Goal: Task Accomplishment & Management: Use online tool/utility

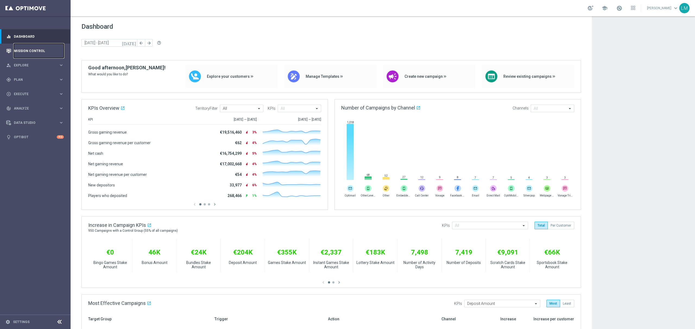
click at [40, 57] on link "Mission Control" at bounding box center [39, 51] width 50 height 14
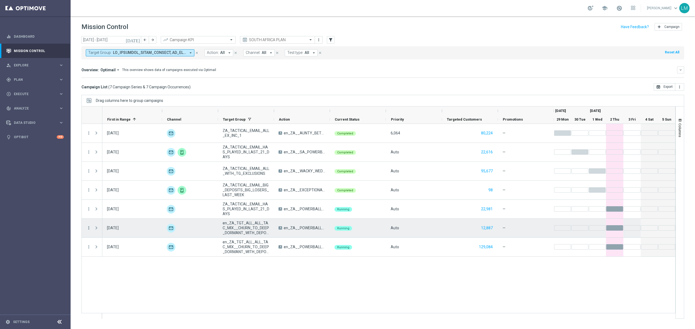
click at [86, 228] on icon "more_vert" at bounding box center [88, 228] width 5 height 5
click at [111, 262] on span "Go to Campaign Analysis" at bounding box center [119, 262] width 39 height 4
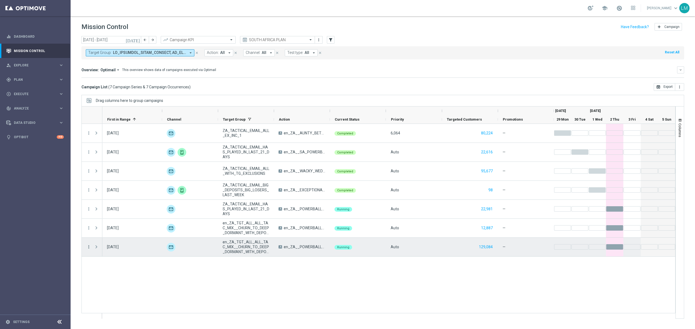
click at [90, 246] on icon "more_vert" at bounding box center [88, 247] width 5 height 5
click at [119, 284] on div "bar_chart Go to Campaign Analysis" at bounding box center [121, 282] width 61 height 8
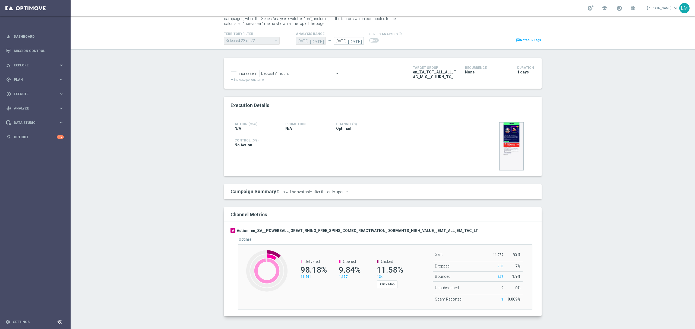
scroll to position [21, 0]
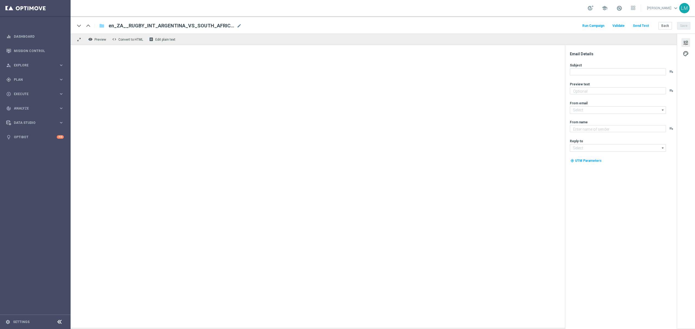
type textarea "One last push for the Title 👀"
type input "[EMAIL_ADDRESS][DOMAIN_NAME]"
type textarea "Lottoland"
type input "[EMAIL_ADDRESS][DOMAIN_NAME]"
type textarea "It's the only way to find out what's inside!"
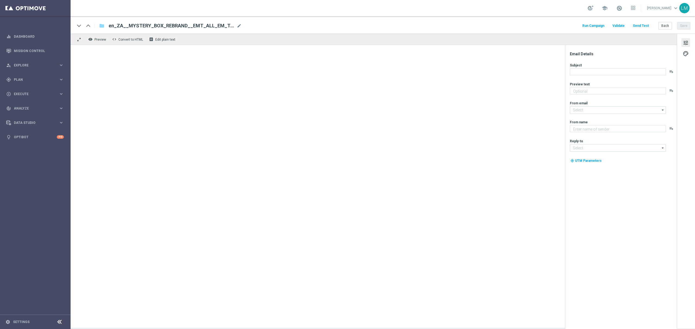
type input "[EMAIL_ADDRESS][DOMAIN_NAME]"
type textarea "Lottoland"
type input "[EMAIL_ADDRESS][DOMAIN_NAME]"
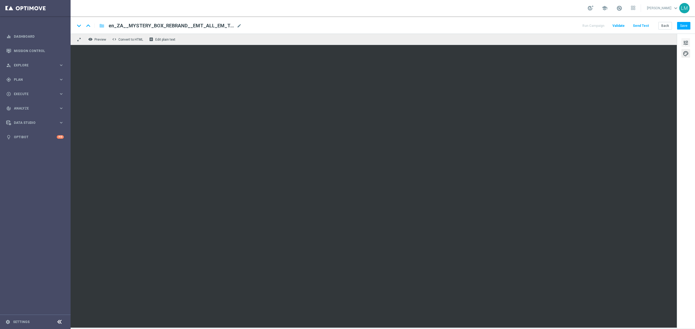
click at [683, 42] on span "tune" at bounding box center [685, 42] width 6 height 7
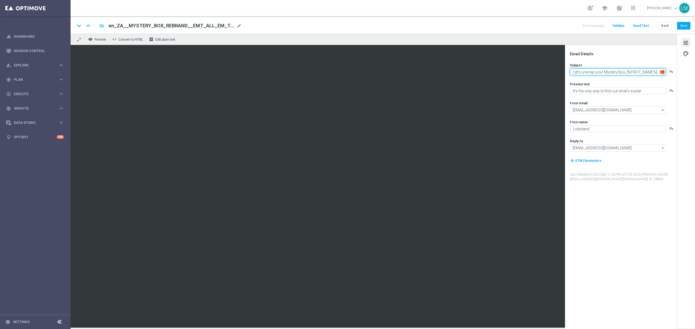
click at [624, 72] on textarea "Let's unwrap your Mystery Box, [%FIRST_NAME%]... 🎁❔" at bounding box center [618, 71] width 96 height 7
paste textarea "ooking forward to unravelling your Mystery Box, [%FIRST_NAME%]?"
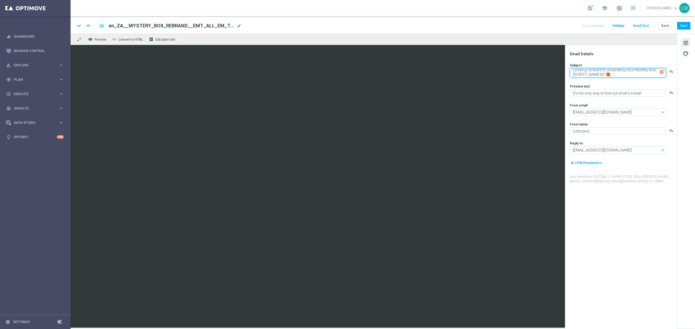
type textarea "Looking forward to unravelling your Mystery Box, [%FIRST_NAME%]? 🎁❔"
click at [627, 79] on div "Subject Looking forward to unravelling your Mystery Box, [%FIRST_NAME%]? 🎁❔ pla…" at bounding box center [623, 123] width 106 height 121
click at [616, 76] on textarea "Looking forward to unravelling your Mystery Box, [%FIRST_NAME%]? 🎁❔" at bounding box center [618, 72] width 96 height 9
click at [681, 26] on button "Save" at bounding box center [683, 26] width 13 height 8
click at [635, 24] on button "Send Test" at bounding box center [641, 25] width 18 height 7
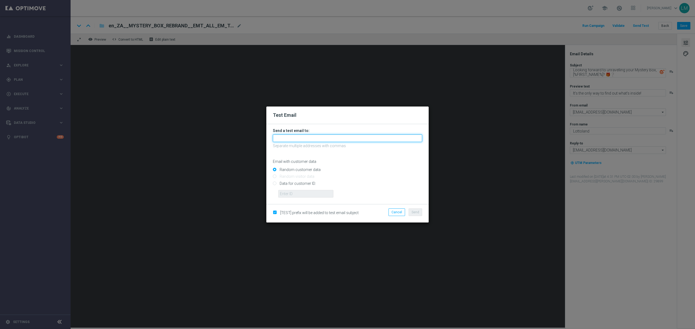
click at [301, 136] on input "text" at bounding box center [347, 139] width 149 height 8
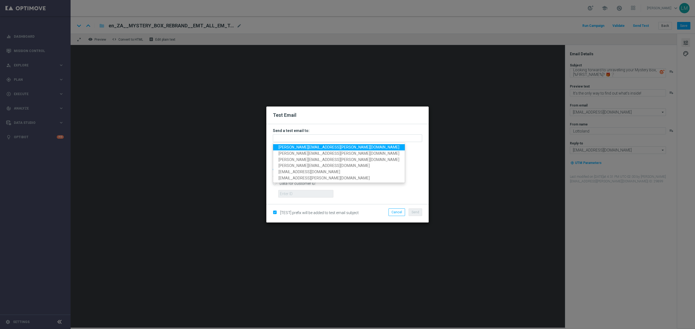
click at [298, 146] on span "leslie.martinez@lottoland.com" at bounding box center [338, 147] width 121 height 4
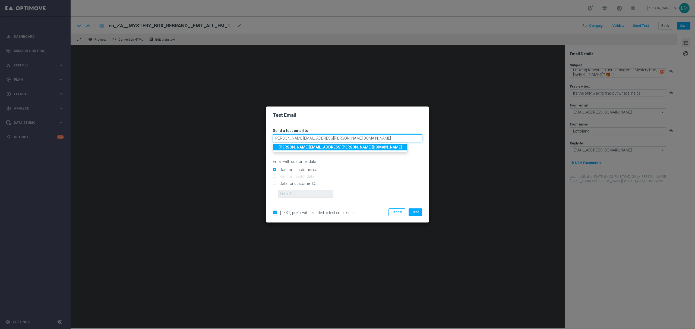
click at [336, 139] on input "leslie.martinez@lottoland.com" at bounding box center [347, 139] width 149 height 8
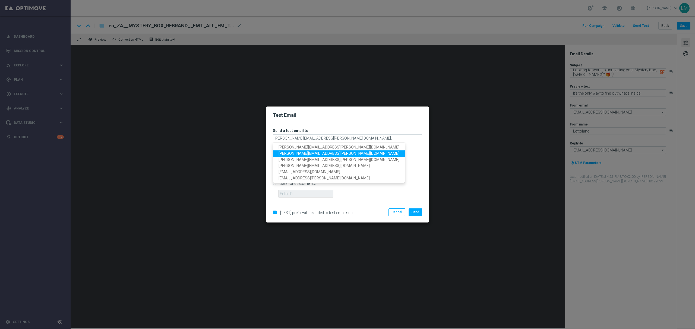
click at [314, 152] on span "ricky.hubbard@lottoland.com" at bounding box center [338, 153] width 121 height 4
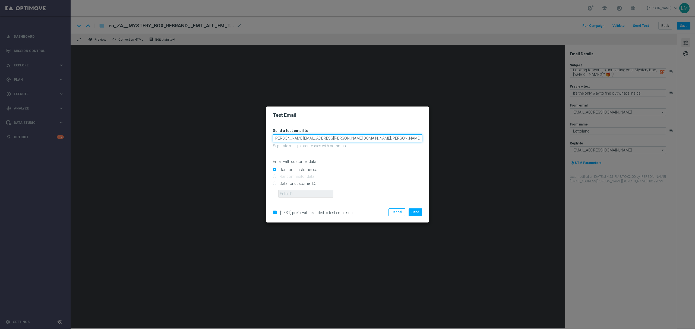
click at [384, 140] on input "leslie.martinez@lottoland.com,ricky.hubbard@lottoland.com" at bounding box center [347, 139] width 149 height 8
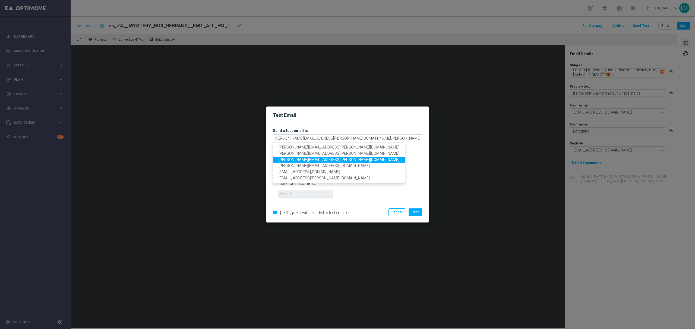
click at [314, 158] on span "millie.purcell@lottoland.com" at bounding box center [338, 159] width 121 height 4
type input "leslie.martinez@lottoland.com,ricky.hubbard@lottoland.com,millie.purcell@lottol…"
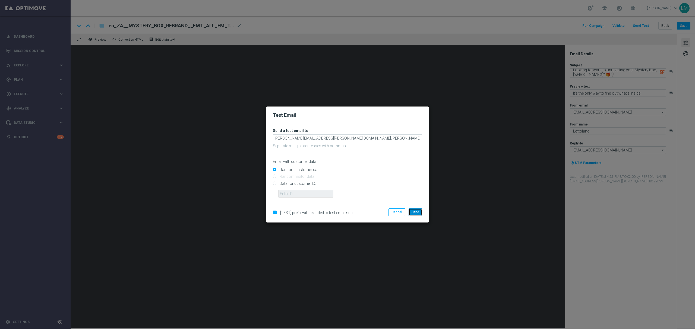
click at [416, 215] on button "Send" at bounding box center [415, 213] width 14 height 8
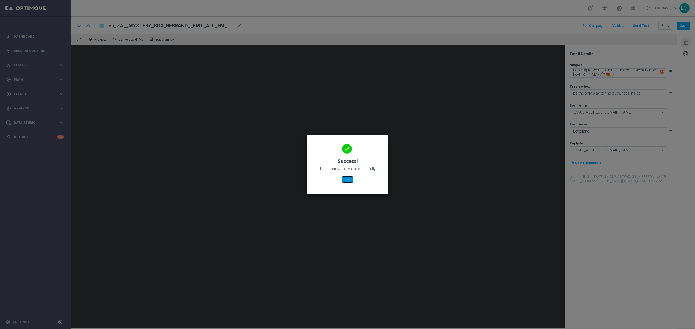
click at [346, 178] on button "OK" at bounding box center [347, 180] width 10 height 8
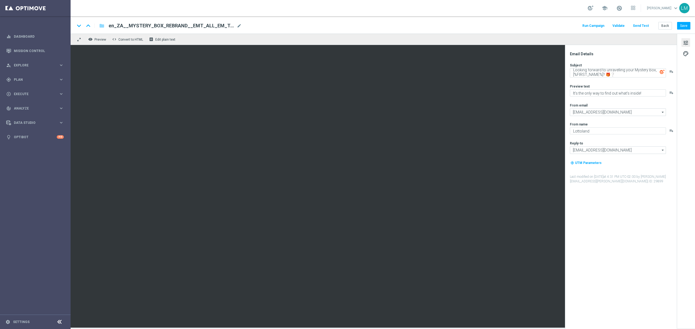
click at [676, 29] on div "Back Save" at bounding box center [674, 26] width 32 height 8
click at [678, 26] on button "Save" at bounding box center [683, 26] width 13 height 8
click at [686, 28] on button "Save" at bounding box center [683, 26] width 13 height 8
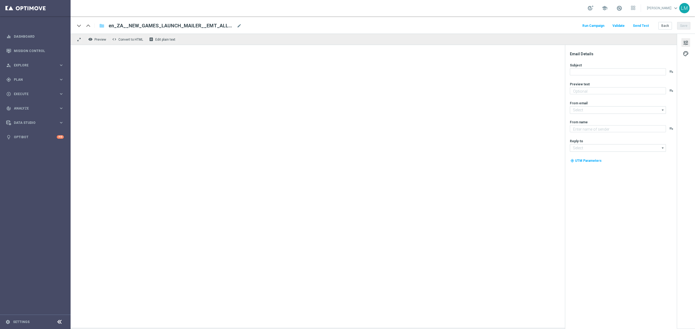
type textarea "We're so excited!"
type input "mail@crm.lottoland.com"
type textarea "Lottoland"
type input "support@lottoland.co.za"
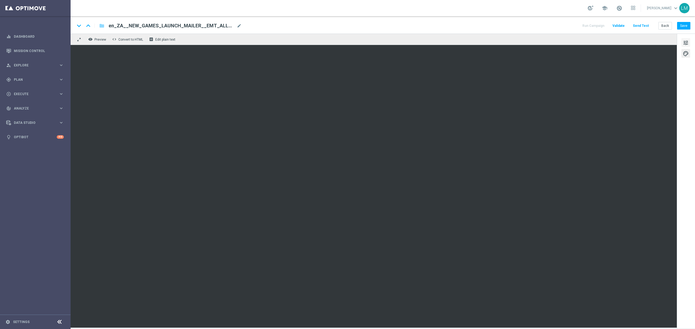
click at [685, 41] on span "tune" at bounding box center [685, 42] width 6 height 7
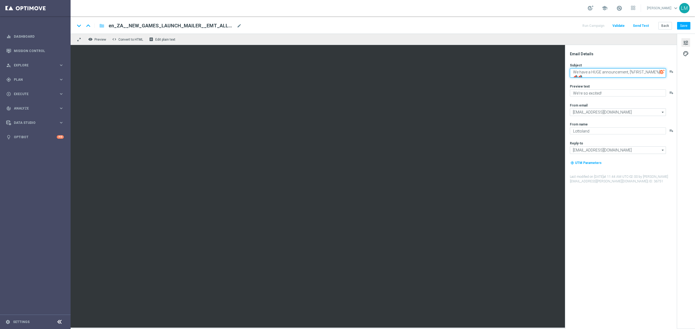
drag, startPoint x: 626, startPoint y: 73, endPoint x: 565, endPoint y: 70, distance: 61.7
click at [565, 70] on div "Email Details Subject We have a HUGE announcement, [%FIRST_NAME%]! 📣📣 playlist_…" at bounding box center [621, 187] width 112 height 284
type textarea "We have MORE for you, [%FIRST_NAME%]! 📣📣"
click at [579, 87] on textarea "We're so excited!" at bounding box center [618, 90] width 96 height 7
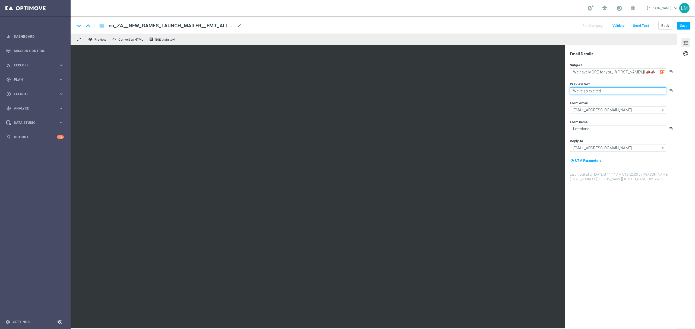
click at [579, 87] on textarea "We're so excited!" at bounding box center [618, 90] width 96 height 7
type textarea "Exciting times!"
click at [653, 73] on textarea "We have MORE for you, [%FIRST_NAME%]! 📣📣" at bounding box center [618, 71] width 96 height 7
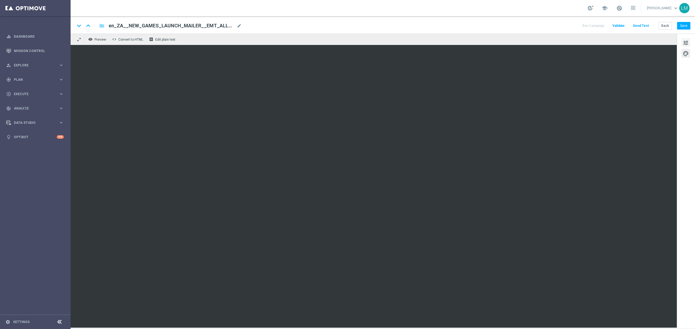
click at [685, 43] on span "tune" at bounding box center [685, 42] width 6 height 7
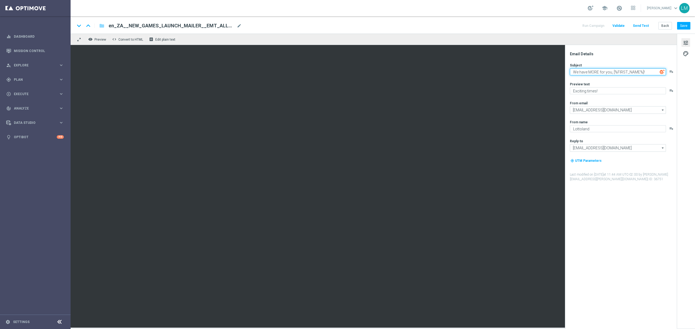
click at [646, 71] on textarea "We have MORE for you, [%FIRST_NAME%]!" at bounding box center [618, 71] width 96 height 7
paste textarea "🚨🎰"
click at [623, 84] on div "Preview text" at bounding box center [623, 84] width 106 height 4
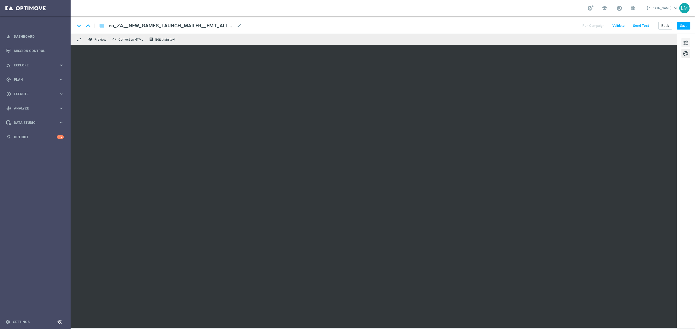
click at [687, 46] on span "tune" at bounding box center [685, 42] width 6 height 7
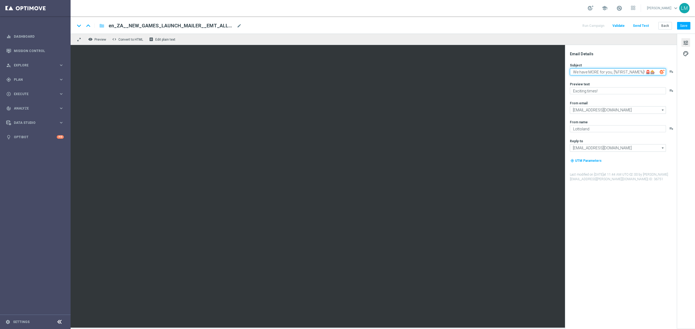
click at [608, 72] on textarea "We have MORE for you, [%FIRST_NAME%]! 🚨🎰" at bounding box center [618, 71] width 96 height 7
click at [588, 73] on textarea "We have MORE for you, [%FIRST_NAME%]! 🚨🎰" at bounding box center [618, 71] width 96 height 7
click at [600, 72] on textarea "We have even MORE for you, [%FIRST_NAME%]! 🚨🎰" at bounding box center [618, 71] width 96 height 7
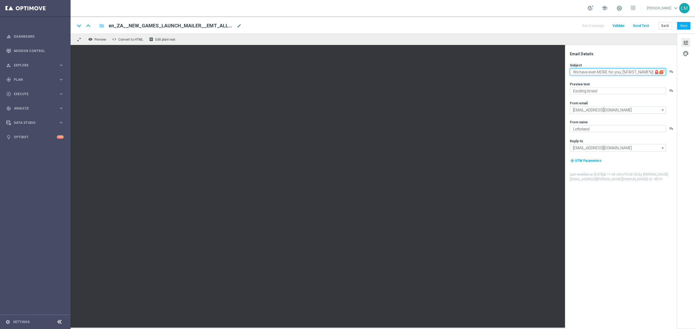
click at [600, 72] on textarea "We have even MORE for you, [%FIRST_NAME%]! 🚨🎰" at bounding box center [618, 71] width 96 height 7
type textarea "We have even MORE for you, [%FIRST_NAME%]! 🚨🎰"
click at [606, 91] on textarea "Exciting times!" at bounding box center [618, 90] width 96 height 7
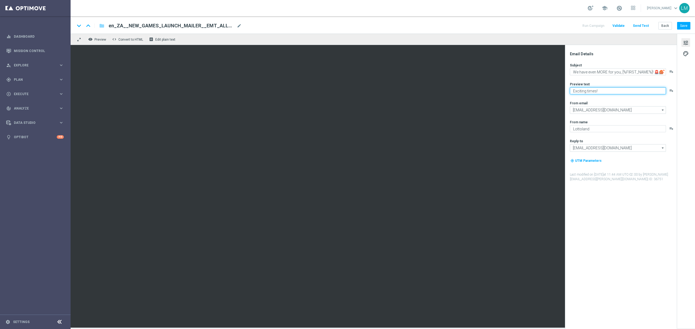
click at [606, 91] on textarea "Exciting times!" at bounding box center [618, 90] width 96 height 7
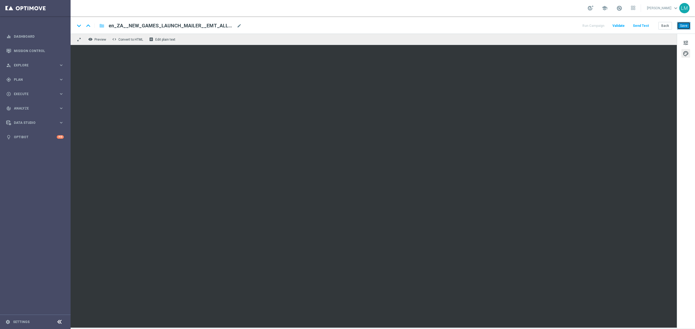
click at [681, 23] on button "Save" at bounding box center [683, 26] width 13 height 8
click at [643, 26] on button "Send Test" at bounding box center [641, 25] width 18 height 7
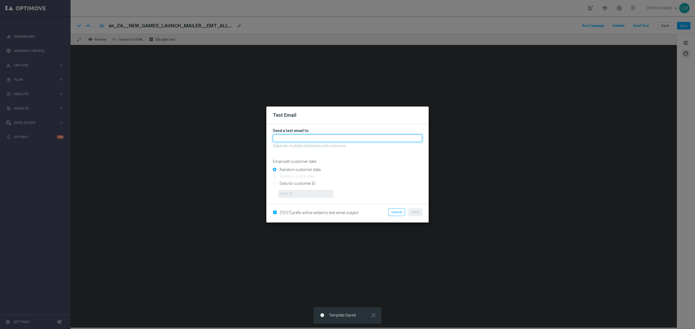
click at [295, 139] on input "text" at bounding box center [347, 139] width 149 height 8
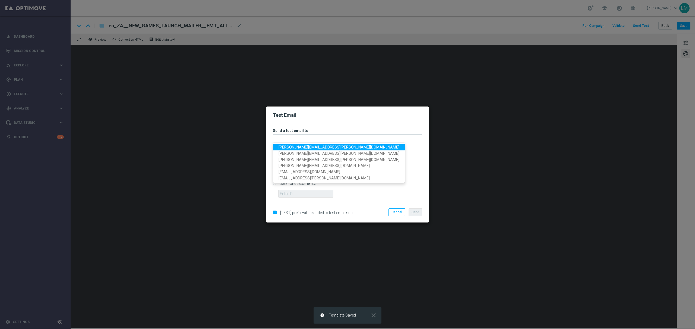
click at [294, 144] on ul "leslie.martinez@lottoland.com ricky.hubbard@lottoland.com millie.purcell@lottol…" at bounding box center [339, 163] width 132 height 40
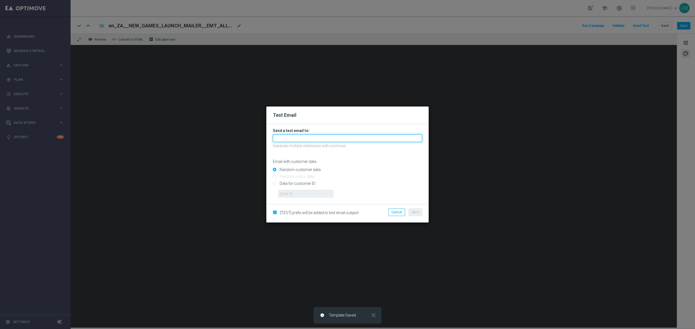
click at [298, 139] on input "text" at bounding box center [347, 139] width 149 height 8
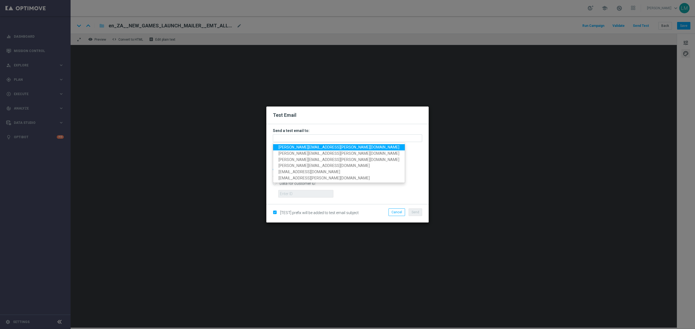
click at [300, 146] on span "leslie.martinez@lottoland.com" at bounding box center [338, 147] width 121 height 4
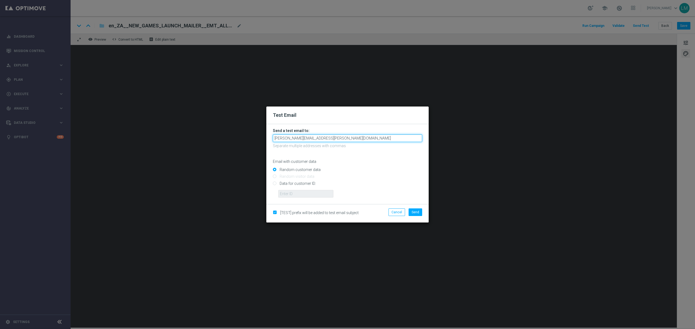
click at [344, 141] on input "leslie.martinez@lottoland.com" at bounding box center [347, 139] width 149 height 8
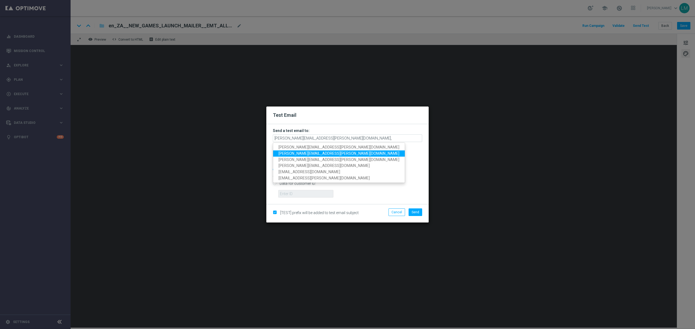
click at [307, 151] on span "ricky.hubbard@lottoland.com" at bounding box center [338, 153] width 121 height 4
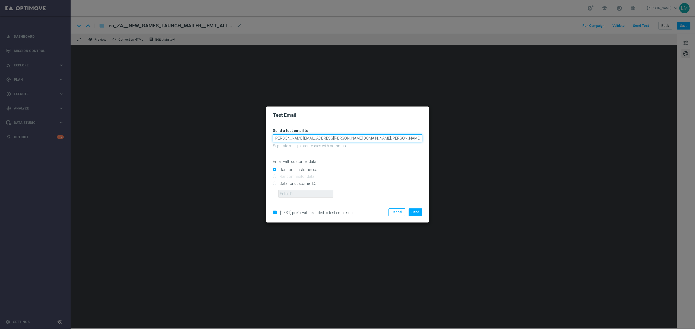
click at [376, 139] on input "leslie.martinez@lottoland.com,ricky.hubbard@lottoland.com" at bounding box center [347, 139] width 149 height 8
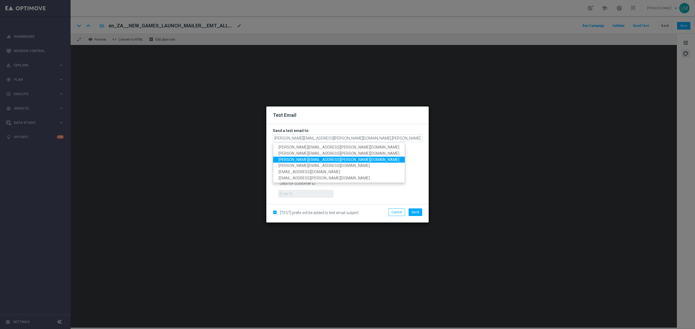
click at [317, 160] on span "millie.purcell@lottoland.com" at bounding box center [338, 159] width 121 height 4
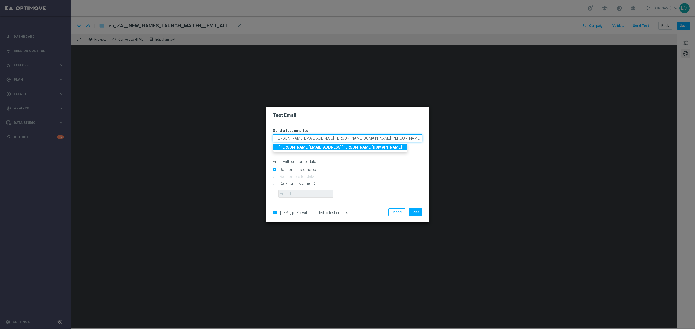
scroll to position [0, 2]
drag, startPoint x: 401, startPoint y: 137, endPoint x: 421, endPoint y: 138, distance: 19.8
click at [421, 138] on input "leslie.martinez@lottoland.com,ricky.hubbard@lottoland.com,millie.purcell@lottol…" at bounding box center [347, 139] width 149 height 8
click at [421, 139] on input "leslie.martinez@lottoland.com,ricky.hubbard@lottoland.com,millie.purcell@lottol…" at bounding box center [347, 139] width 149 height 8
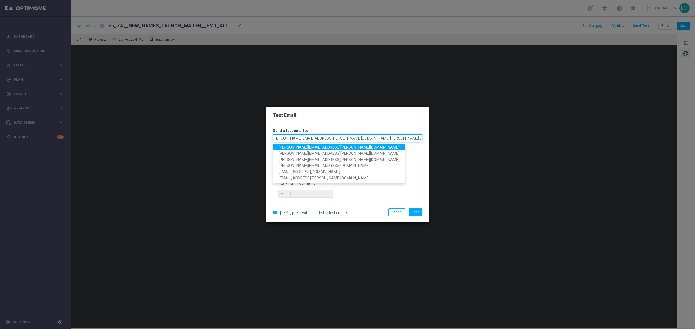
scroll to position [0, 3]
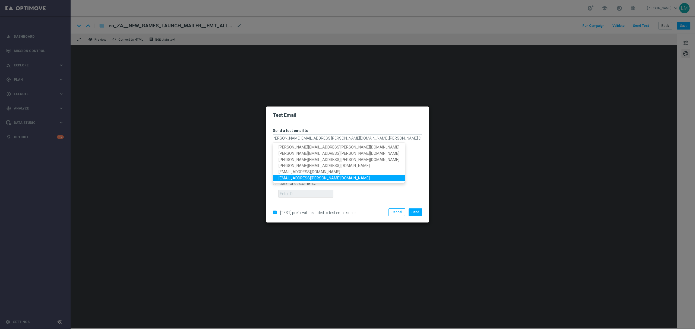
click at [310, 175] on link "maryke.haywood@lottoland.com" at bounding box center [339, 178] width 132 height 6
type input "leslie.martinez@lottoland.com,ricky.hubbard@lottoland.com,millie.purcell@lottol…"
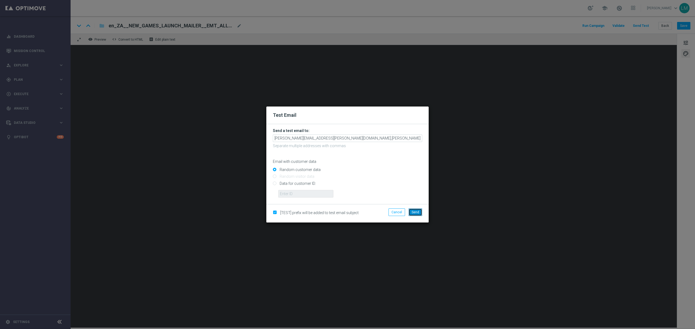
click at [419, 214] on button "Send" at bounding box center [415, 213] width 14 height 8
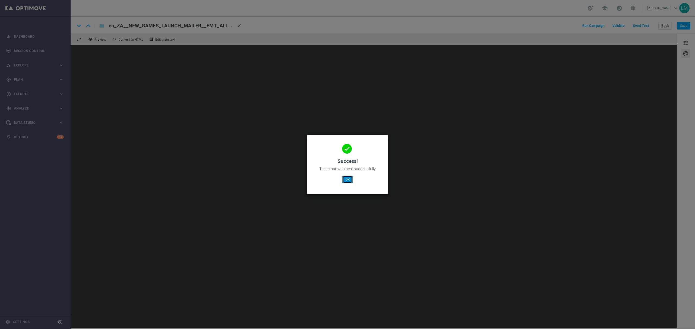
click at [345, 177] on button "OK" at bounding box center [347, 180] width 10 height 8
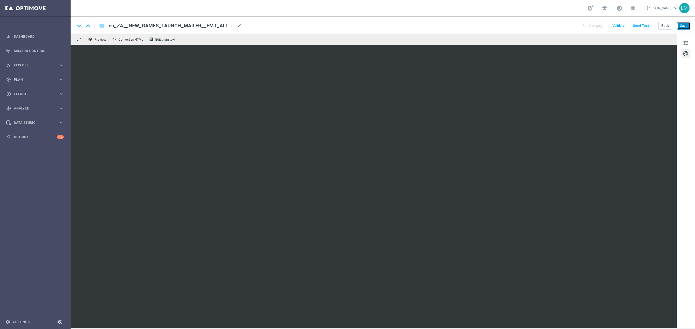
click at [688, 26] on button "Save" at bounding box center [683, 26] width 13 height 8
